Goal: Information Seeking & Learning: Learn about a topic

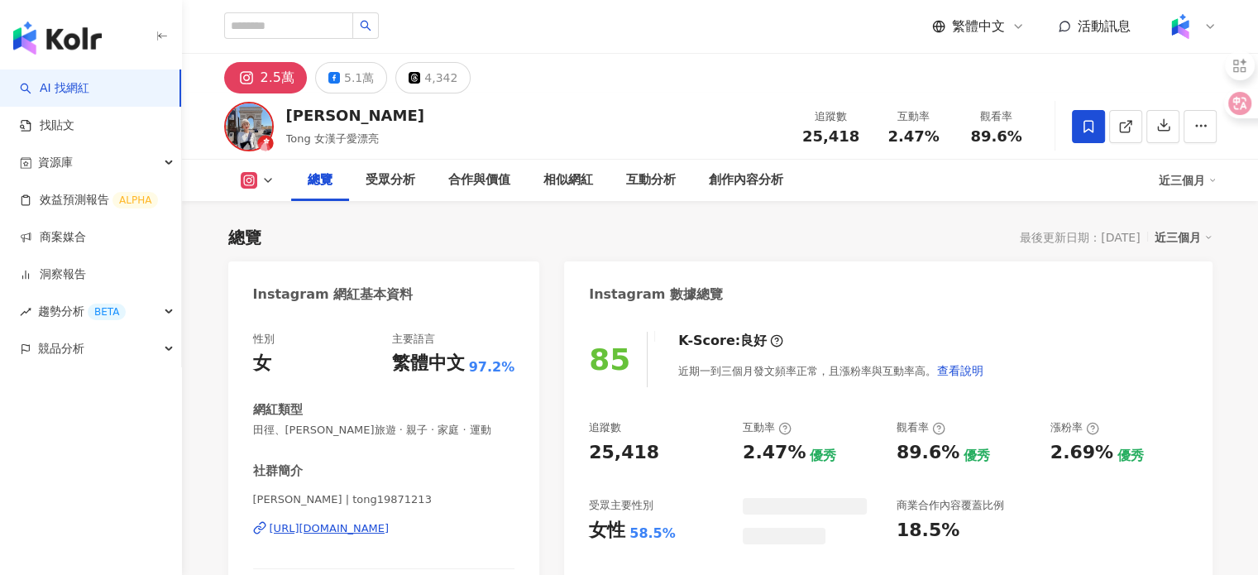
click at [835, 131] on span "25,418" at bounding box center [830, 135] width 57 height 17
click at [833, 131] on span "25,418" at bounding box center [830, 135] width 57 height 17
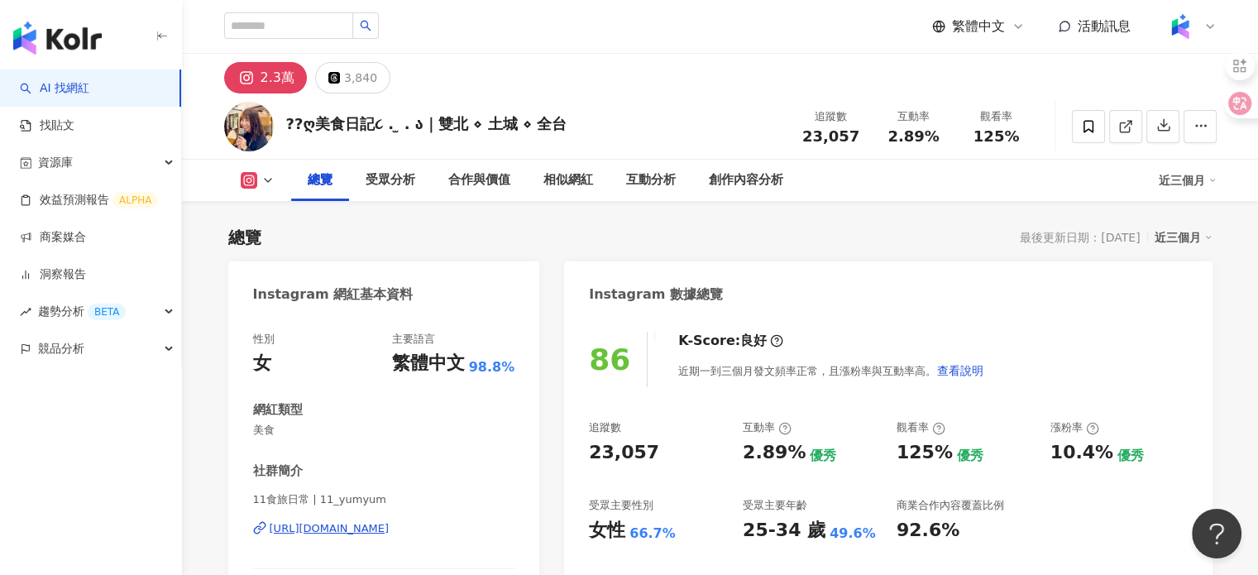
drag, startPoint x: 833, startPoint y: 132, endPoint x: 870, endPoint y: 135, distance: 37.3
click at [870, 135] on div "追蹤數 23,057" at bounding box center [831, 126] width 83 height 36
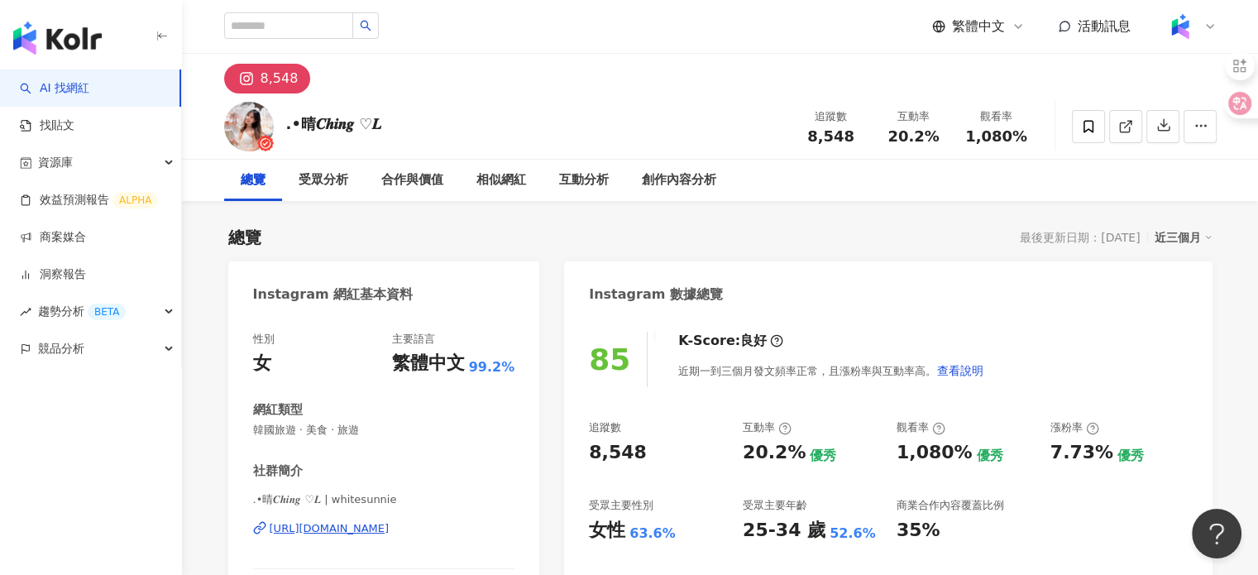
click at [626, 98] on div ".•晴𝑪𝒉𝒊𝒏𝒈 ♡𝑳 追蹤數 8,548 互動率 20.2% 觀看率 1,080%" at bounding box center [720, 125] width 1058 height 65
drag, startPoint x: 809, startPoint y: 132, endPoint x: 858, endPoint y: 144, distance: 50.1
click at [858, 144] on div "追蹤數 8,548 互動率 20.2% 觀看率 1,080%" at bounding box center [914, 126] width 248 height 49
copy span "8,548"
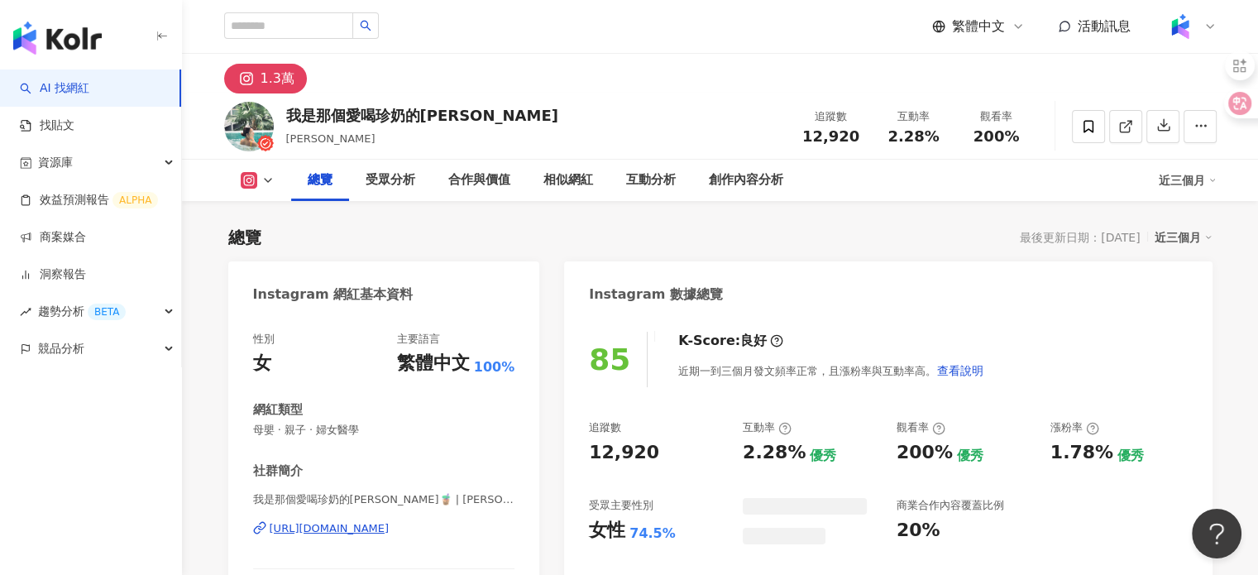
click at [855, 138] on div "12,920" at bounding box center [831, 136] width 63 height 17
